Goal: Task Accomplishment & Management: Use online tool/utility

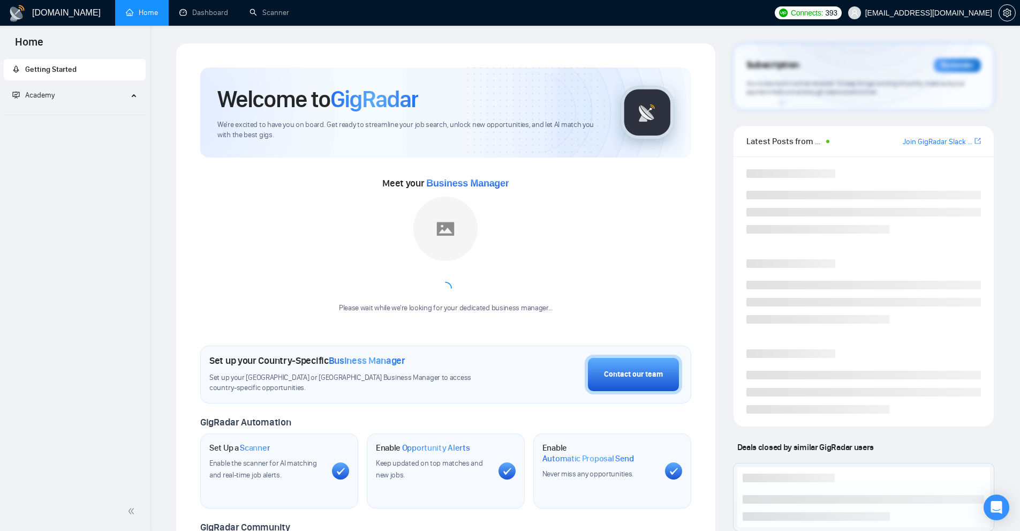
scroll to position [336, 0]
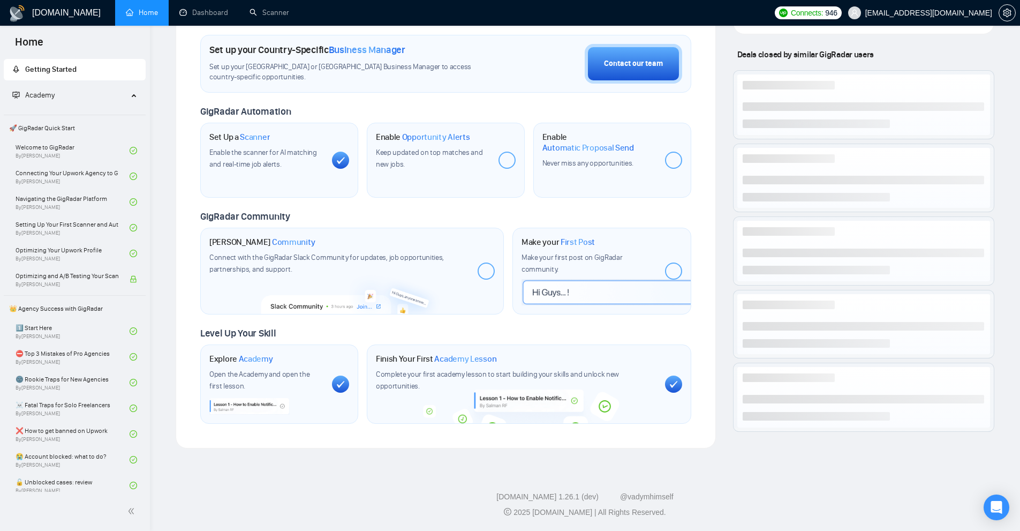
scroll to position [311, 0]
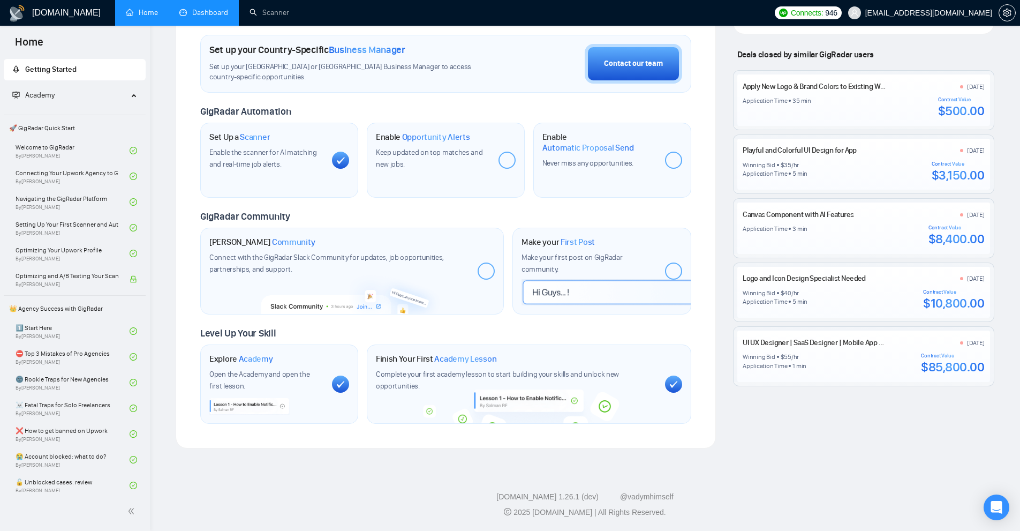
click at [221, 12] on link "Dashboard" at bounding box center [203, 12] width 49 height 9
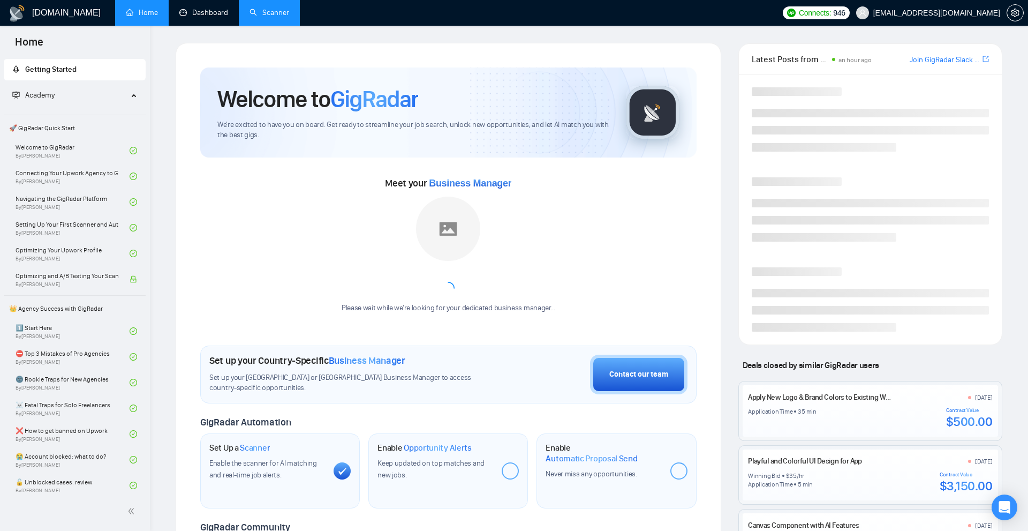
click at [249, 8] on link "Scanner" at bounding box center [269, 12] width 40 height 9
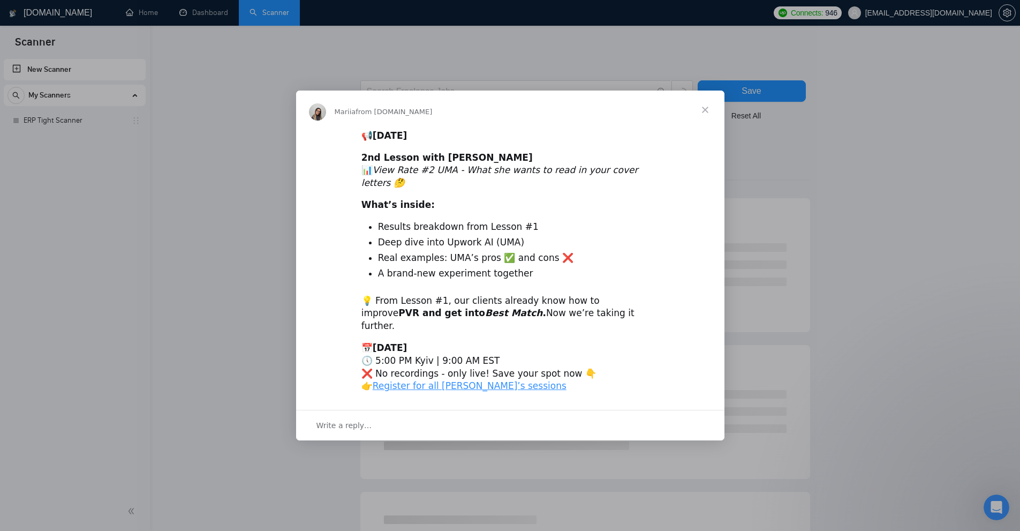
click at [86, 134] on div "Intercom messenger" at bounding box center [510, 265] width 1020 height 531
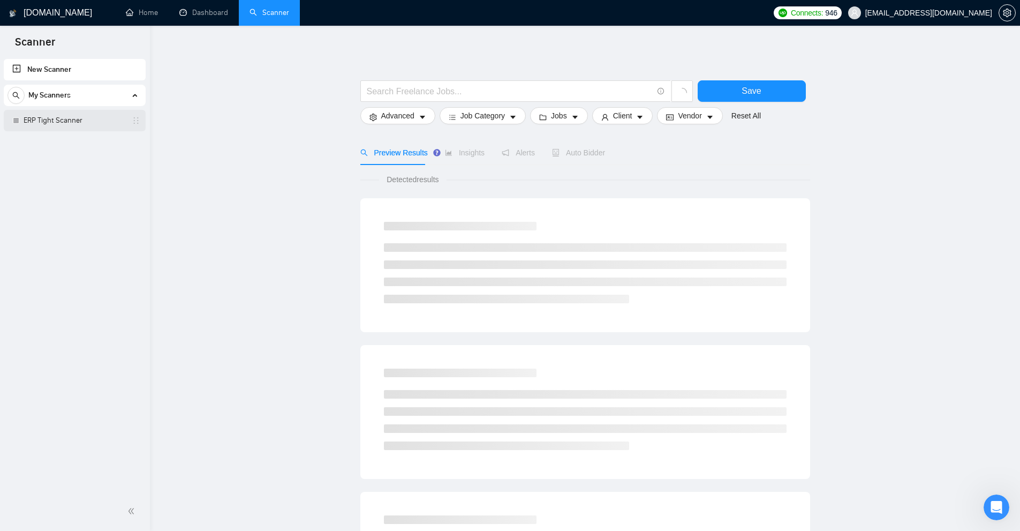
click at [77, 125] on link "ERP Tight Scanner" at bounding box center [75, 120] width 102 height 21
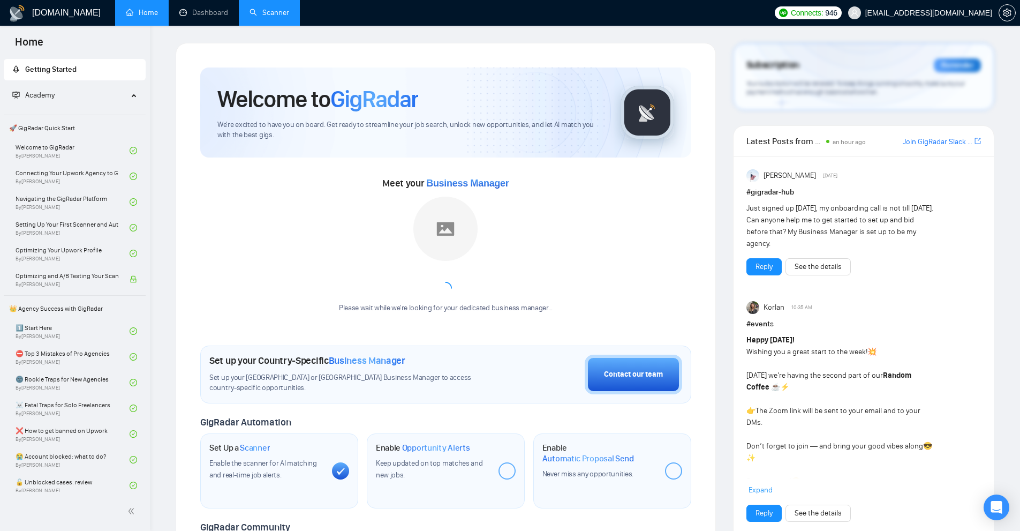
click at [264, 17] on link "Scanner" at bounding box center [269, 12] width 40 height 9
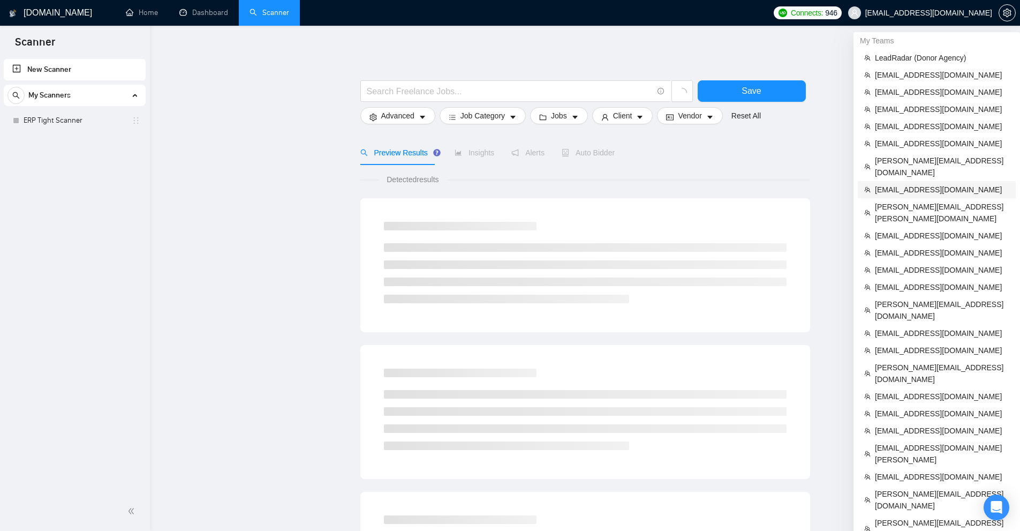
click at [904, 184] on span "[EMAIL_ADDRESS][DOMAIN_NAME]" at bounding box center [942, 190] width 134 height 12
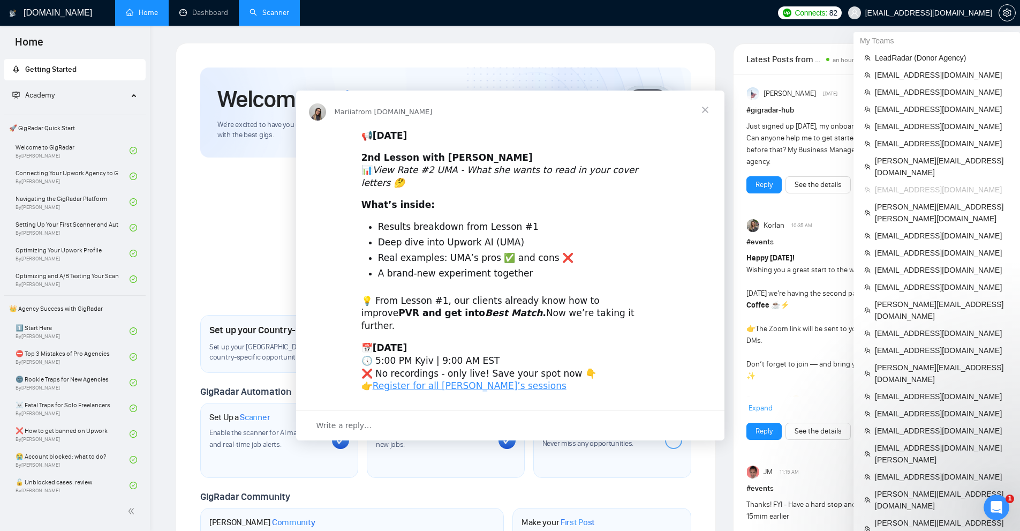
click at [903, 70] on div "Intercom messenger" at bounding box center [510, 265] width 1020 height 531
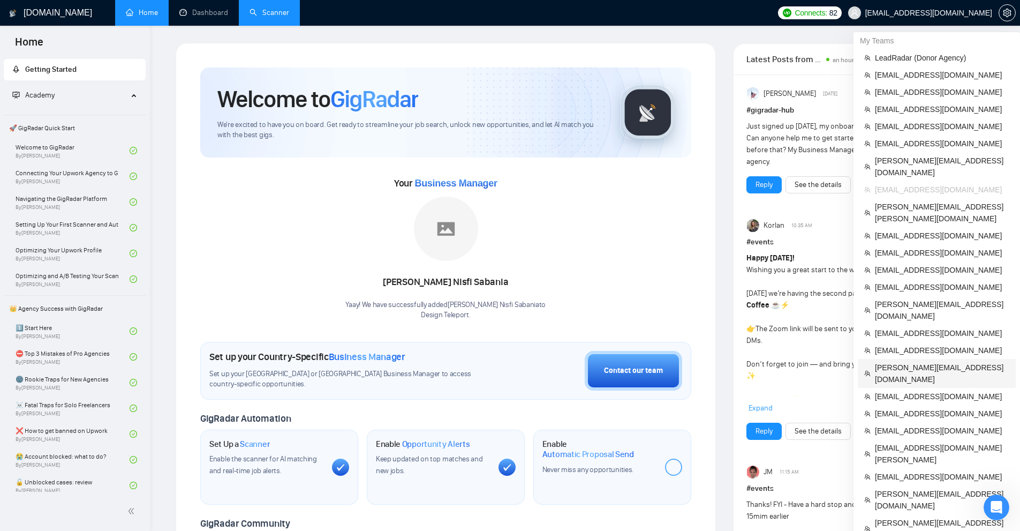
scroll to position [107, 0]
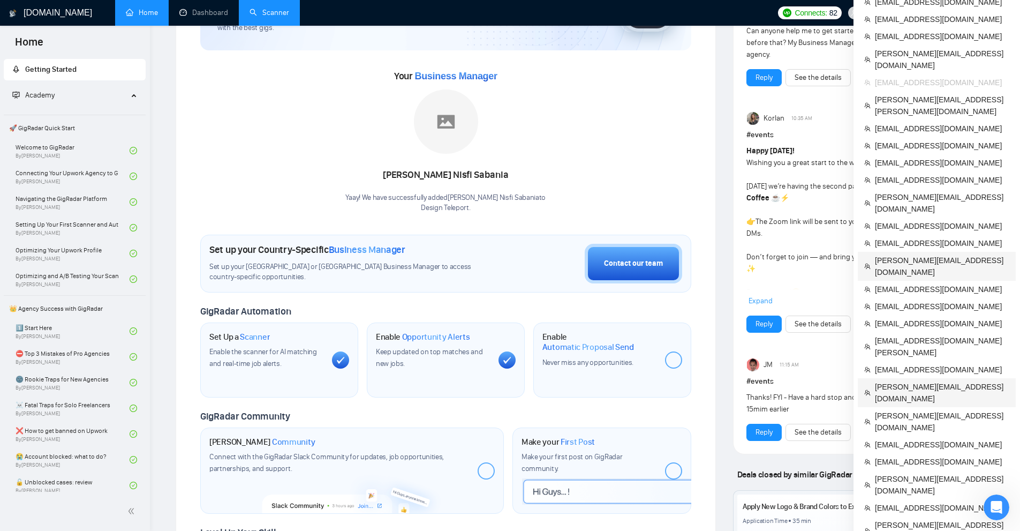
click at [910, 381] on span "[PERSON_NAME][EMAIL_ADDRESS][DOMAIN_NAME]" at bounding box center [942, 393] width 134 height 24
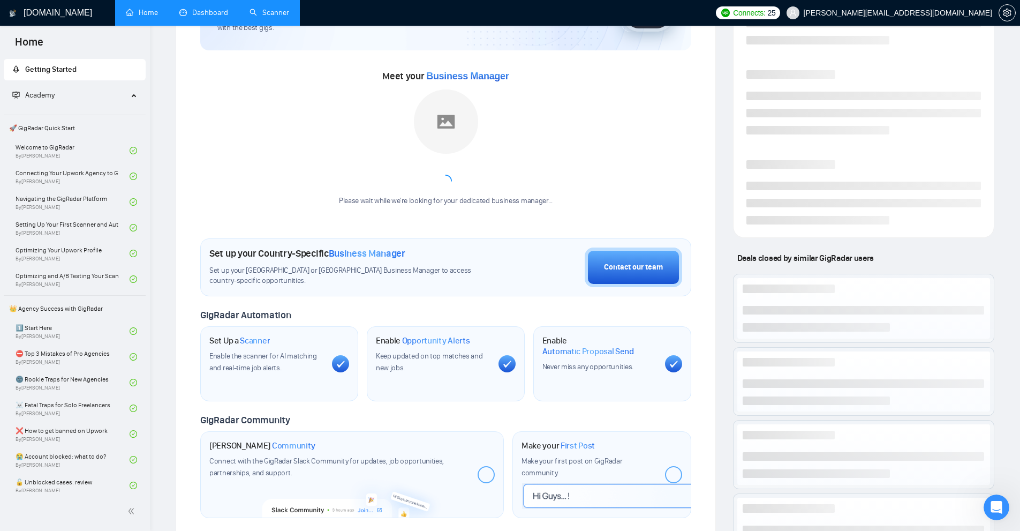
click at [222, 13] on link "Dashboard" at bounding box center [203, 12] width 49 height 9
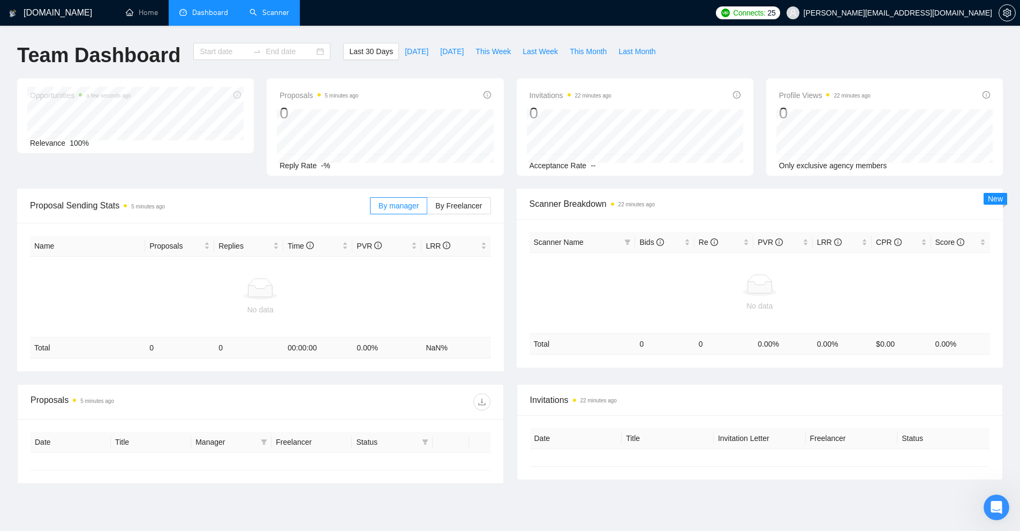
type input "[DATE]"
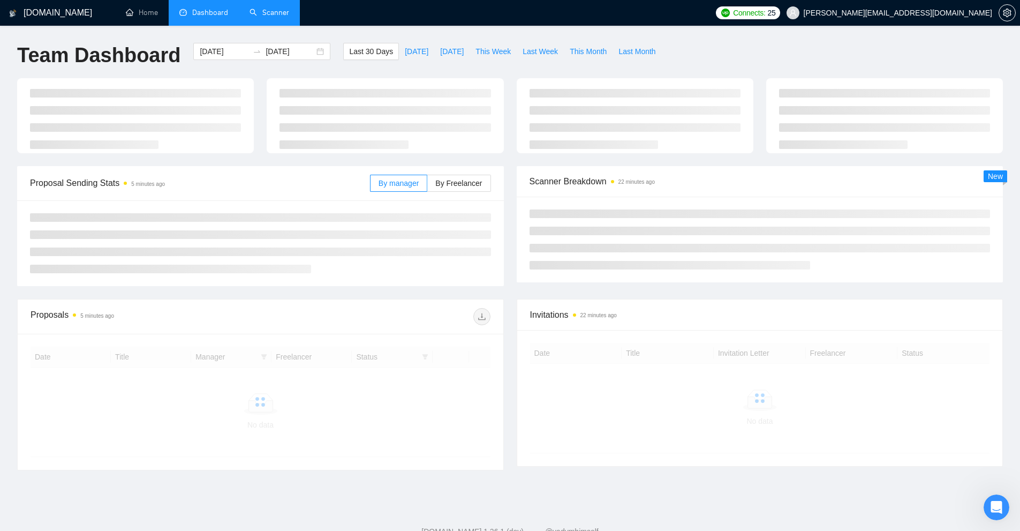
click at [289, 13] on link "Scanner" at bounding box center [269, 12] width 40 height 9
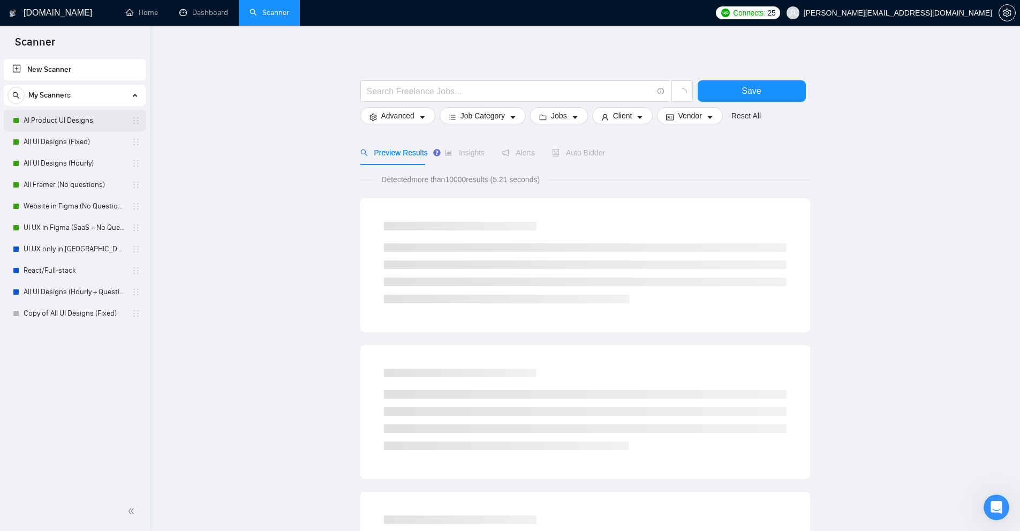
click at [51, 123] on link "AI Product UI Designs" at bounding box center [75, 120] width 102 height 21
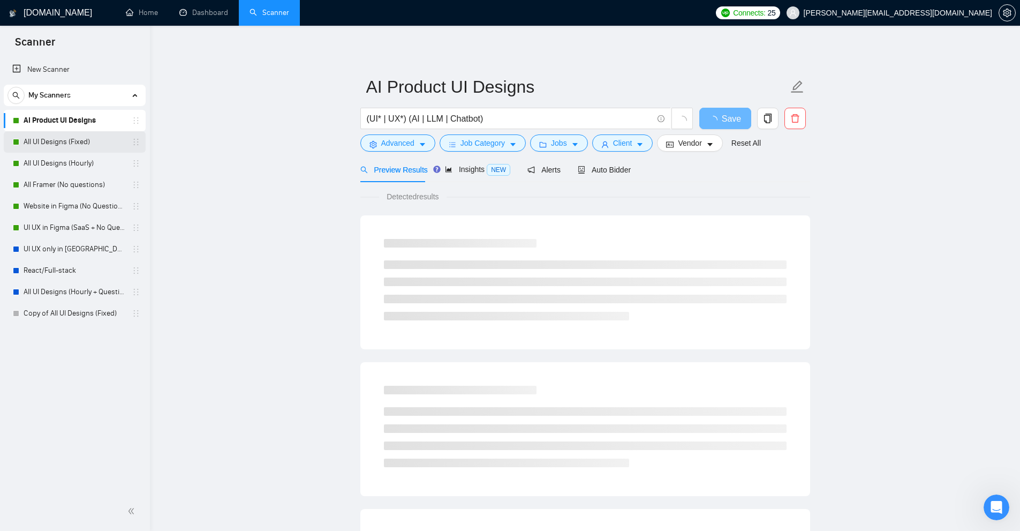
click at [50, 138] on link "All UI Designs (Fixed)" at bounding box center [75, 141] width 102 height 21
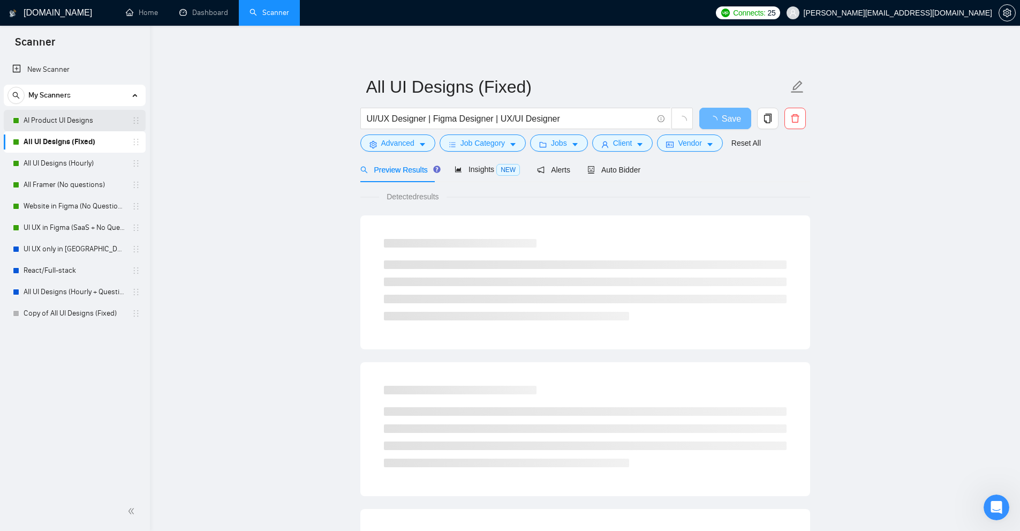
click at [66, 120] on link "AI Product UI Designs" at bounding box center [75, 120] width 102 height 21
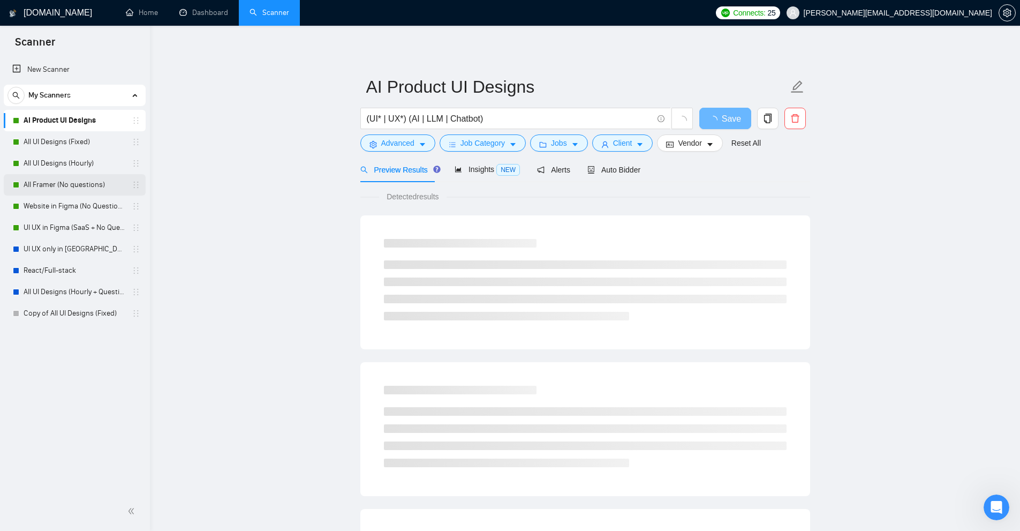
click at [62, 190] on link "All Framer (No questions)" at bounding box center [75, 184] width 102 height 21
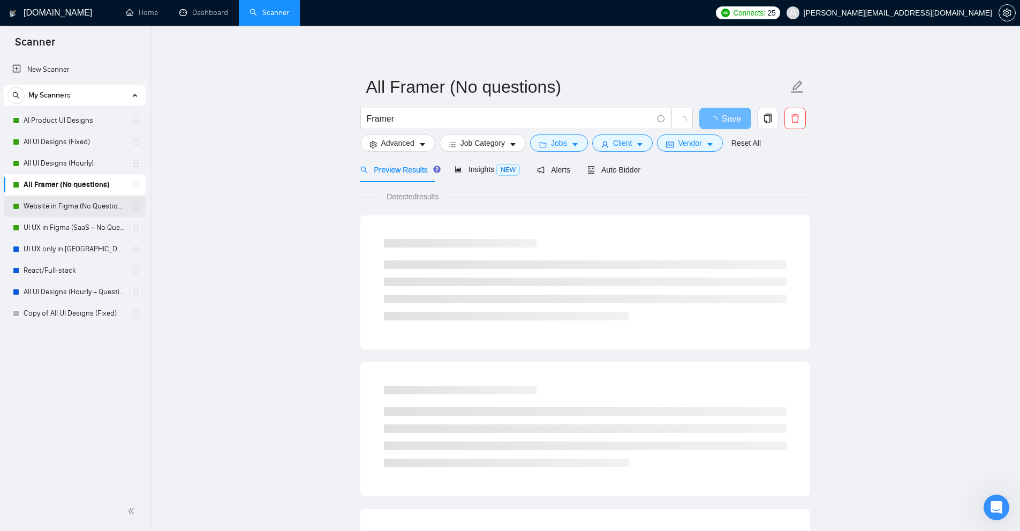
click at [57, 209] on link "Website in Figma (No Questions)" at bounding box center [75, 205] width 102 height 21
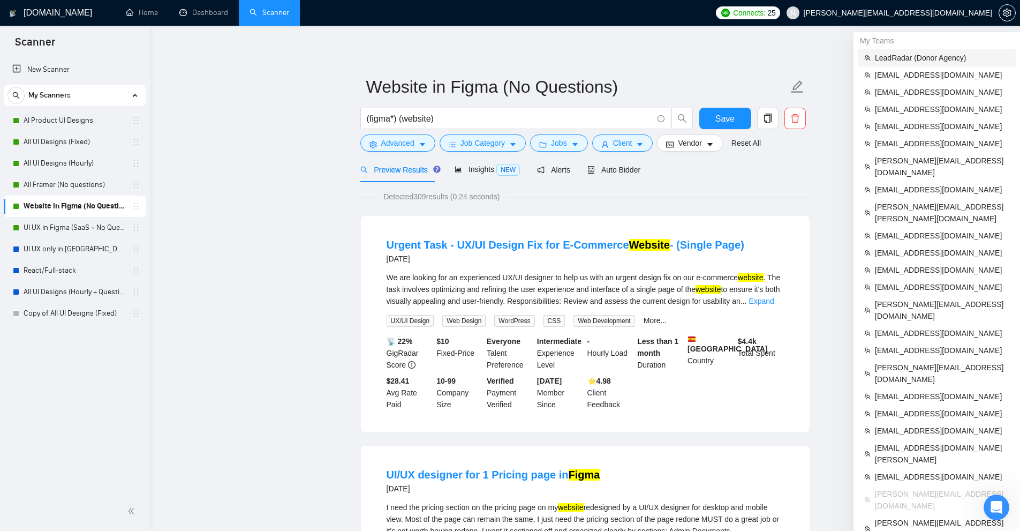
click at [912, 57] on span "LeadRadar (Donor Agency)" at bounding box center [942, 58] width 134 height 12
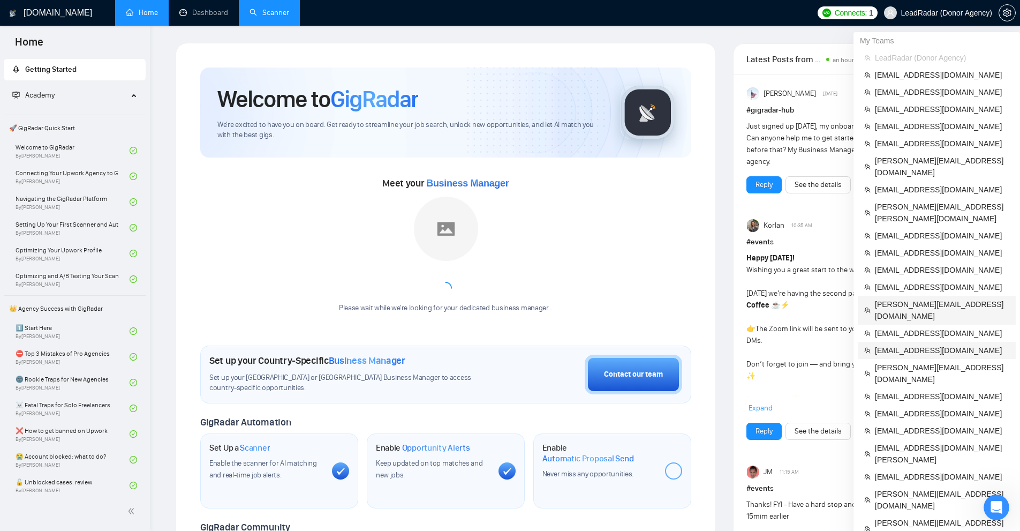
drag, startPoint x: 959, startPoint y: 317, endPoint x: 939, endPoint y: 287, distance: 36.5
click at [959, 344] on span "[EMAIL_ADDRESS][DOMAIN_NAME]" at bounding box center [942, 350] width 134 height 12
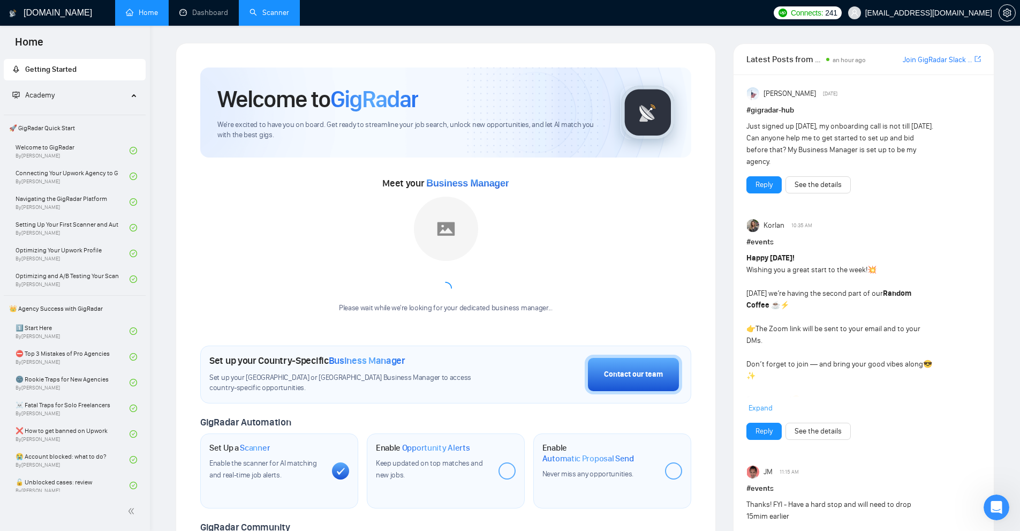
click at [256, 8] on link "Scanner" at bounding box center [269, 12] width 40 height 9
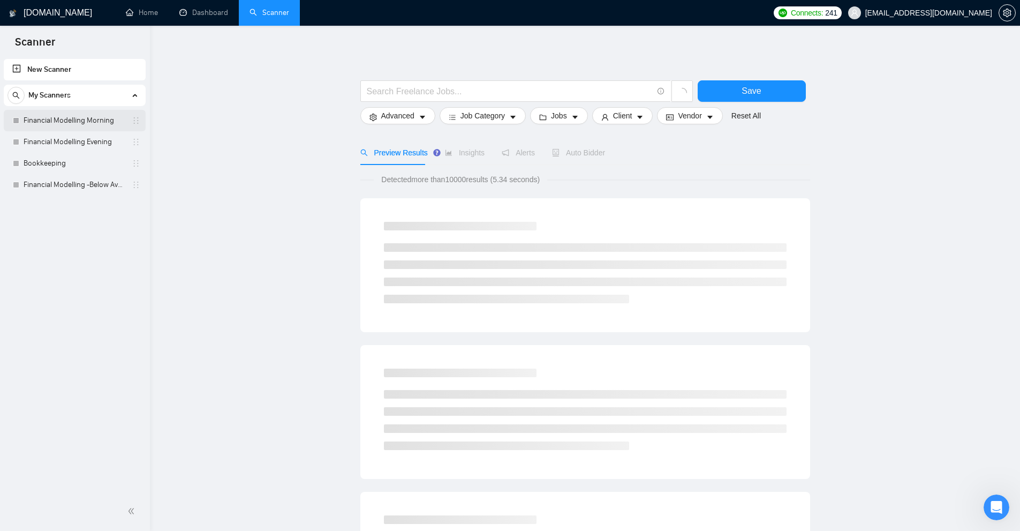
click at [42, 125] on link "Financial Modelling Morning" at bounding box center [75, 120] width 102 height 21
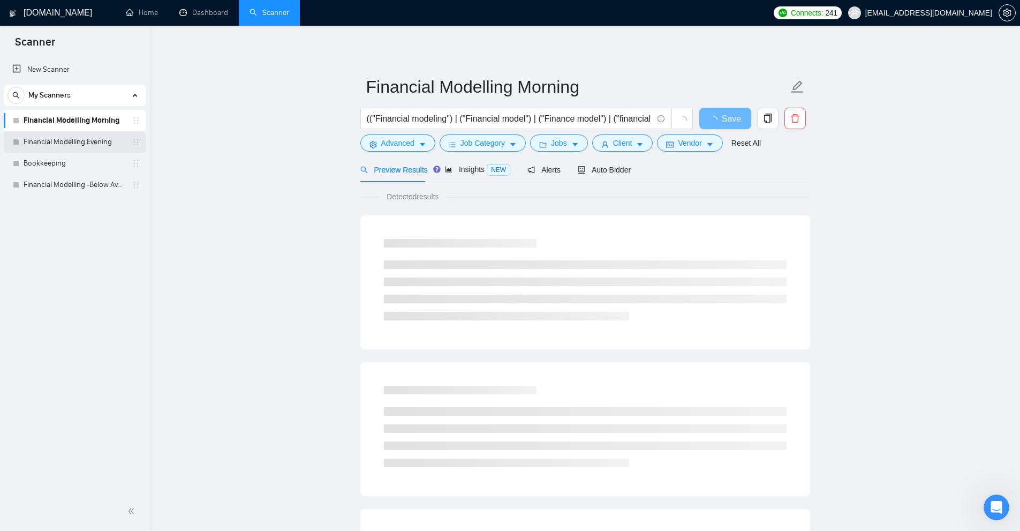
click at [60, 145] on link "Financial Modelling Evening" at bounding box center [75, 141] width 102 height 21
click at [607, 165] on span "Auto Bidder" at bounding box center [604, 169] width 53 height 9
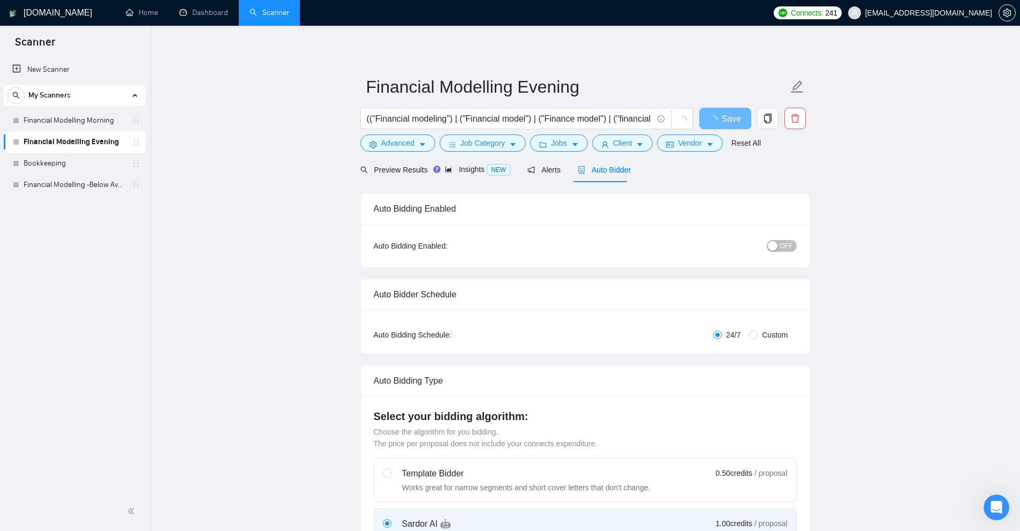
radio input "false"
radio input "true"
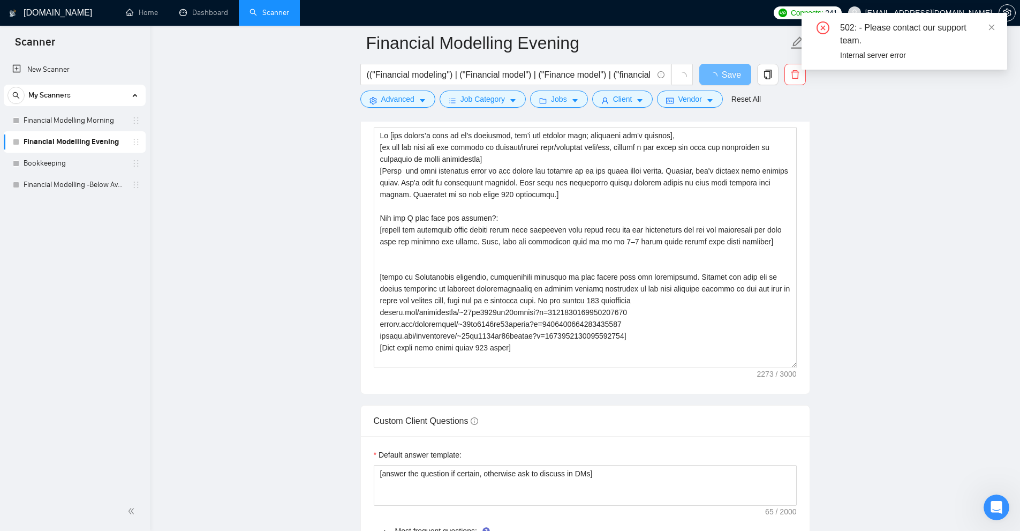
scroll to position [1323, 0]
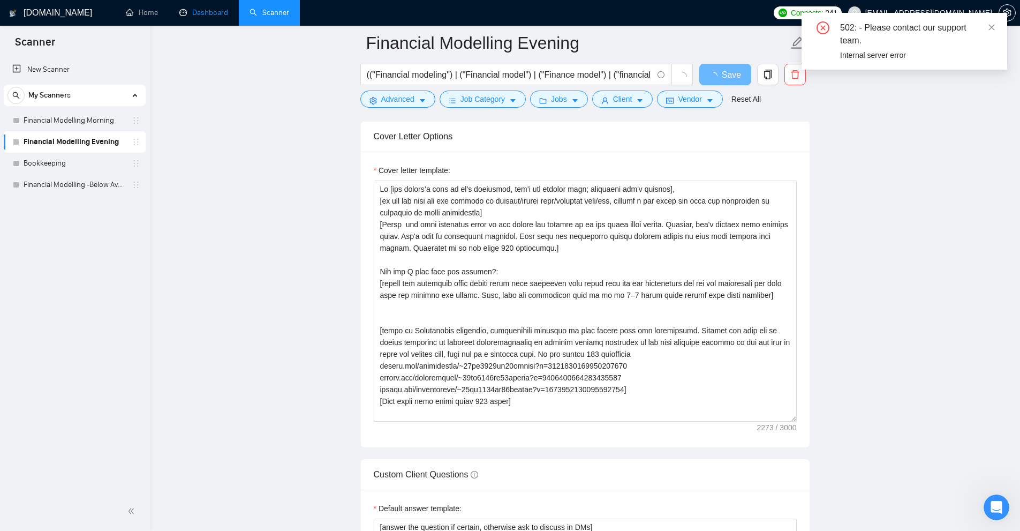
click at [210, 8] on link "Dashboard" at bounding box center [203, 12] width 49 height 9
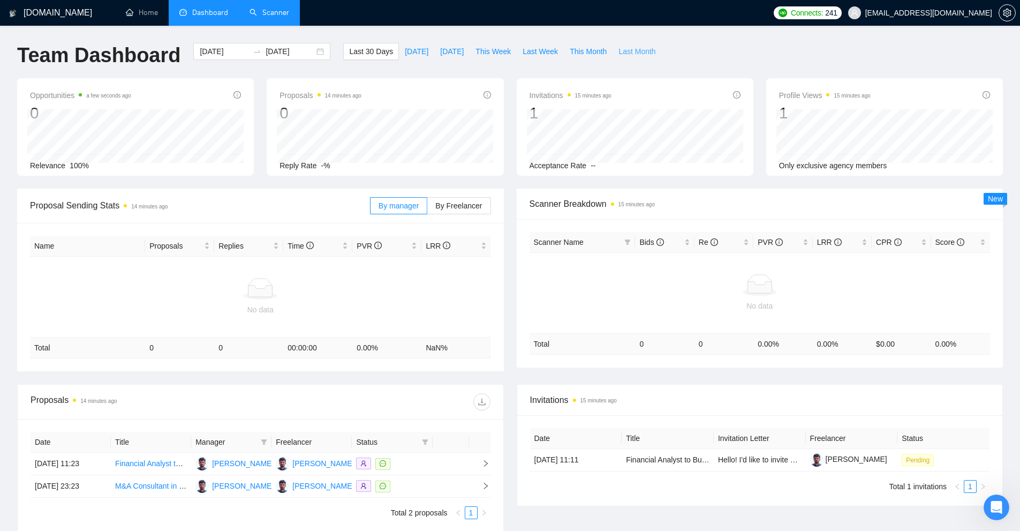
click at [633, 56] on span "Last Month" at bounding box center [636, 52] width 37 height 12
type input "[DATE]"
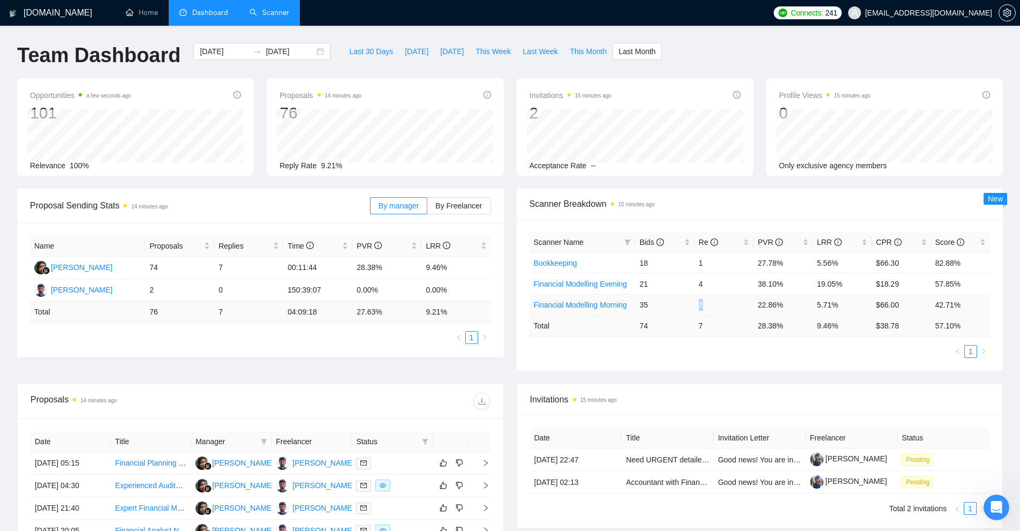
drag, startPoint x: 692, startPoint y: 308, endPoint x: 727, endPoint y: 308, distance: 34.8
click at [725, 308] on tr "Financial Modelling Morning 35 2 22.86% 5.71% $66.00 42.71%" at bounding box center [760, 304] width 461 height 21
drag, startPoint x: 697, startPoint y: 286, endPoint x: 708, endPoint y: 275, distance: 15.5
click at [725, 283] on td "4" at bounding box center [723, 283] width 59 height 21
drag, startPoint x: 692, startPoint y: 255, endPoint x: 740, endPoint y: 264, distance: 48.5
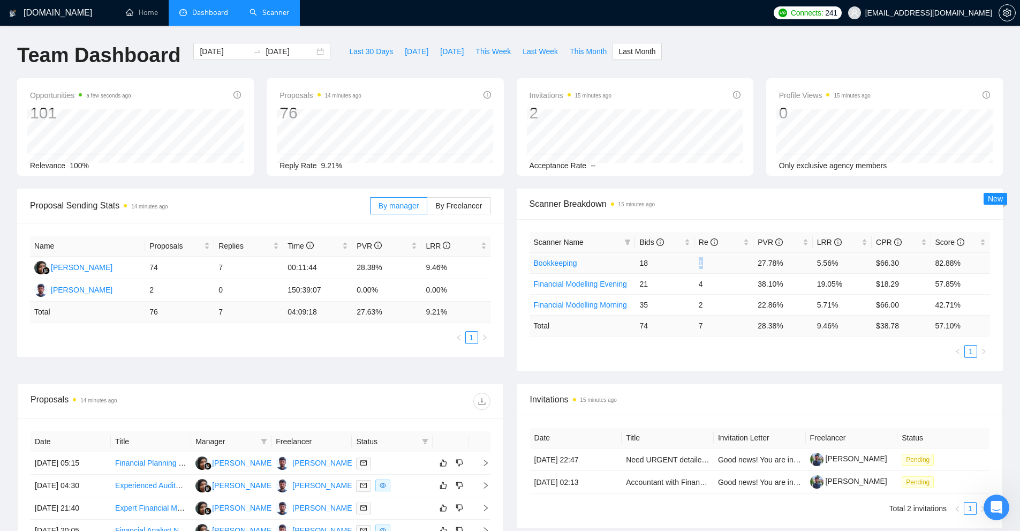
click at [739, 264] on tr "Bookkeeping 18 1 27.78% 5.56% $66.30 82.88%" at bounding box center [760, 262] width 461 height 21
click at [767, 359] on div "Scanner Name Bids Re PVR LRR CPR Score Bookkeeping 18 1 27.78% 5.56% $66.30 82.…" at bounding box center [760, 295] width 487 height 152
